Goal: Task Accomplishment & Management: Use online tool/utility

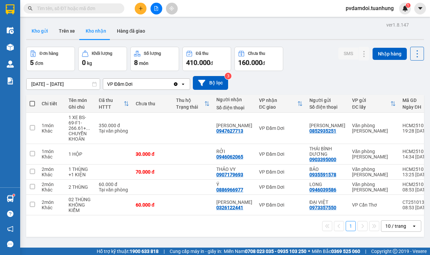
click at [44, 31] on button "Kho gửi" at bounding box center [39, 31] width 27 height 16
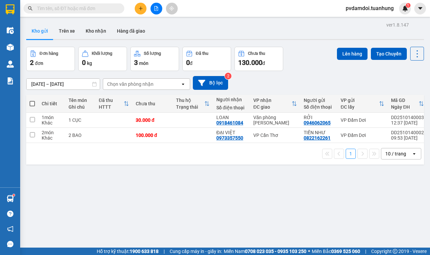
click at [30, 105] on span at bounding box center [32, 103] width 5 height 5
click at [32, 100] on input "checkbox" at bounding box center [32, 100] width 0 height 0
checkbox input "true"
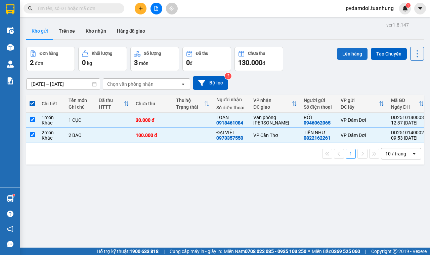
click at [342, 51] on button "Lên hàng" at bounding box center [352, 54] width 31 height 12
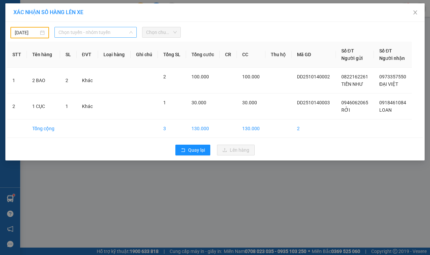
click at [87, 28] on span "Chọn tuyến - nhóm tuyến" at bounding box center [95, 32] width 74 height 10
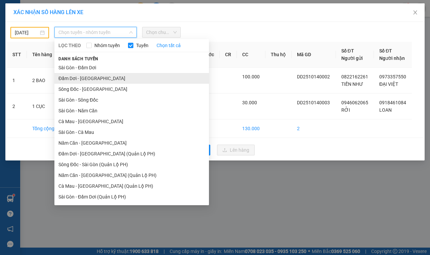
drag, startPoint x: 84, startPoint y: 79, endPoint x: 125, endPoint y: 50, distance: 50.0
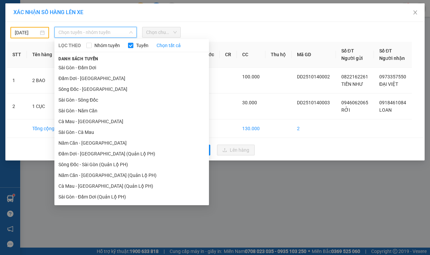
click at [85, 78] on li "Đầm Dơi - [GEOGRAPHIC_DATA]" at bounding box center [131, 78] width 155 height 11
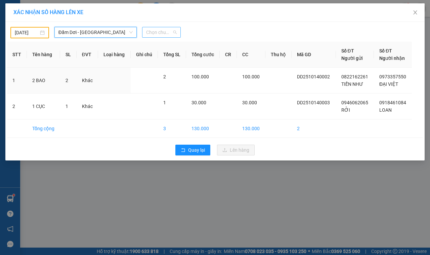
click at [160, 29] on span "Chọn chuyến" at bounding box center [161, 32] width 31 height 10
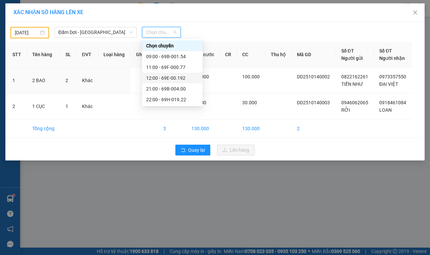
click at [165, 77] on div "12:00 - 69E-00.192" at bounding box center [172, 77] width 52 height 7
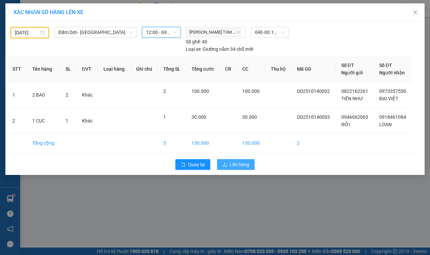
click at [227, 160] on button "Lên hàng" at bounding box center [236, 164] width 38 height 11
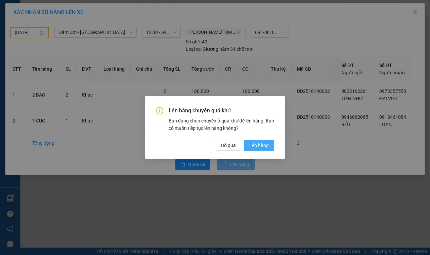
click at [246, 145] on button "Lên hàng" at bounding box center [259, 145] width 30 height 11
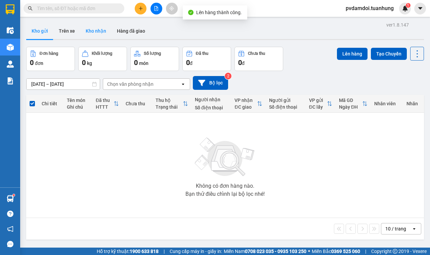
click at [97, 29] on button "Kho nhận" at bounding box center [95, 31] width 31 height 16
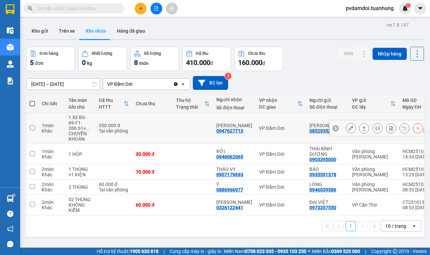
click at [362, 129] on icon at bounding box center [364, 128] width 5 height 5
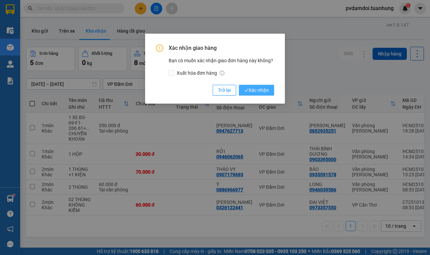
click at [266, 92] on span "Xác nhận" at bounding box center [256, 89] width 25 height 7
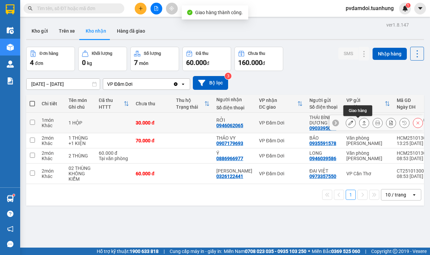
click at [362, 123] on icon at bounding box center [364, 122] width 5 height 5
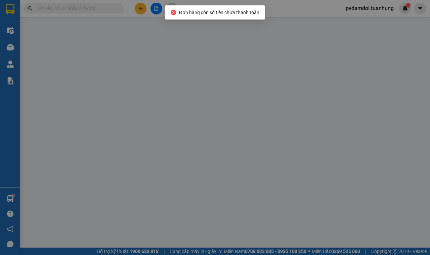
type input "0903395000"
type input "THÁI BÌNH DƯƠNG"
type input "0946062065"
type input "RỞI"
type input "30.000"
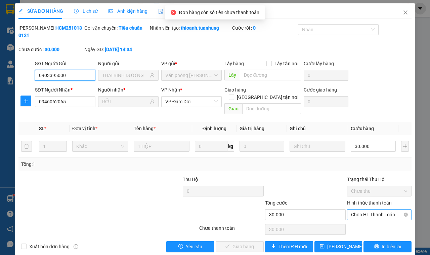
click at [377, 209] on span "Chọn HT Thanh Toán" at bounding box center [379, 214] width 56 height 10
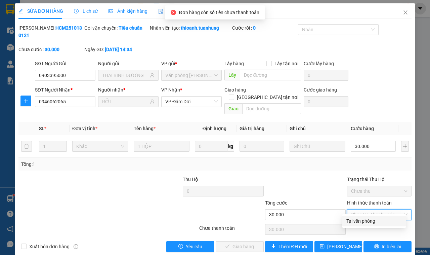
click at [370, 220] on div "Tại văn phòng" at bounding box center [373, 220] width 55 height 7
type input "0"
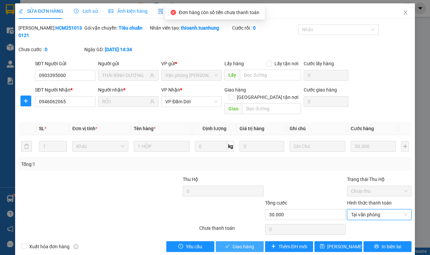
drag, startPoint x: 249, startPoint y: 239, endPoint x: 259, endPoint y: 232, distance: 12.0
click at [249, 243] on span "Giao hàng" at bounding box center [244, 246] width 22 height 7
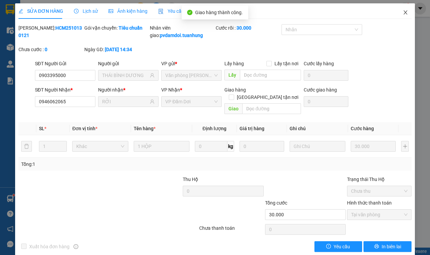
click at [407, 14] on span "Close" at bounding box center [405, 12] width 19 height 19
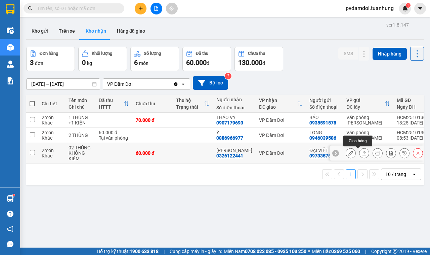
click at [363, 155] on icon at bounding box center [365, 153] width 4 height 4
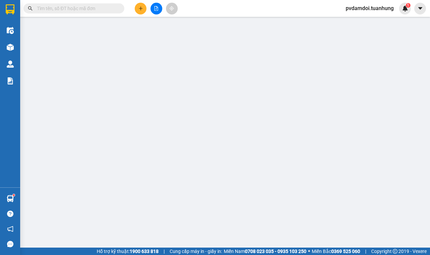
type input "0973357550"
type input "ĐẠI VIỆT"
type input "0326122441"
type input "[PERSON_NAME]"
type input "60.000"
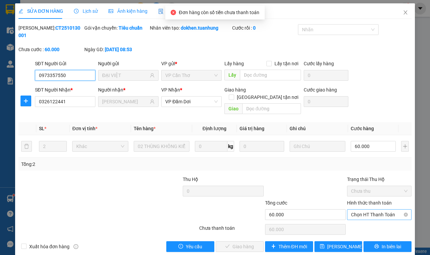
click at [354, 209] on span "Chọn HT Thanh Toán" at bounding box center [379, 214] width 56 height 10
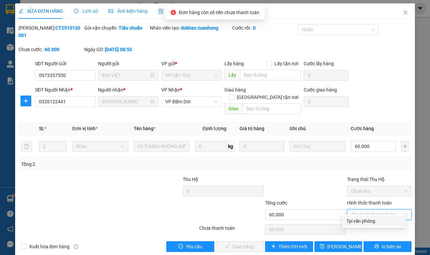
click at [353, 219] on div "Tại văn phòng" at bounding box center [373, 220] width 55 height 7
type input "0"
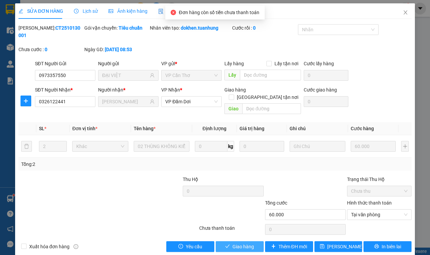
click at [225, 243] on button "Giao hàng" at bounding box center [240, 246] width 48 height 11
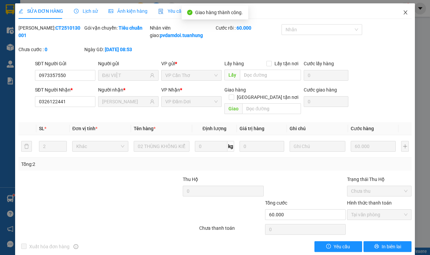
click at [403, 11] on icon "close" at bounding box center [405, 12] width 5 height 5
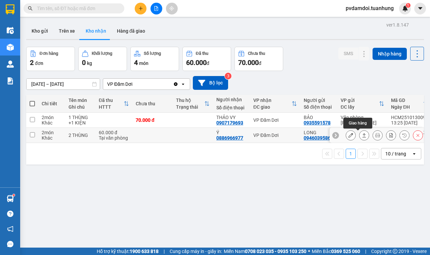
click at [360, 133] on button at bounding box center [364, 135] width 9 height 12
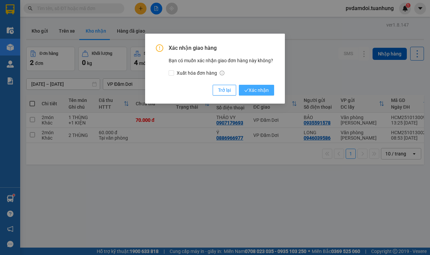
drag, startPoint x: 244, startPoint y: 84, endPoint x: 248, endPoint y: 90, distance: 6.7
click at [244, 85] on button "Xác nhận" at bounding box center [256, 90] width 35 height 11
